Goal: Check status

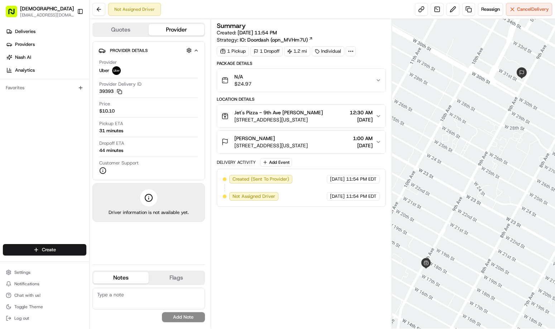
click at [292, 259] on div "Summary Created: 08/19/2025 11:54 PM Strategy: IO: Doordash (opn_MVHm7U) 1 Pick…" at bounding box center [302, 174] width 170 height 303
click at [338, 292] on div "Summary Created: 08/19/2025 11:54 PM Strategy: IO: Doordash (opn_MVHm7U) 1 Pick…" at bounding box center [302, 174] width 170 height 303
click at [305, 262] on div "Summary Created: 08/19/2025 11:54 PM Strategy: IO: Doordash (opn_MVHm7U) 1 Pick…" at bounding box center [302, 174] width 170 height 303
